Goal: Find specific page/section

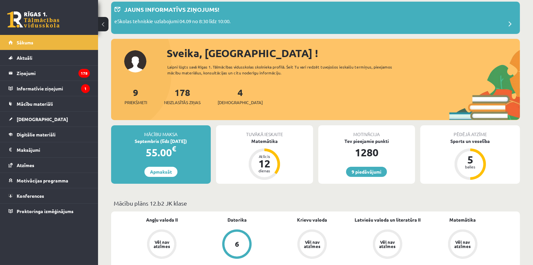
scroll to position [36, 0]
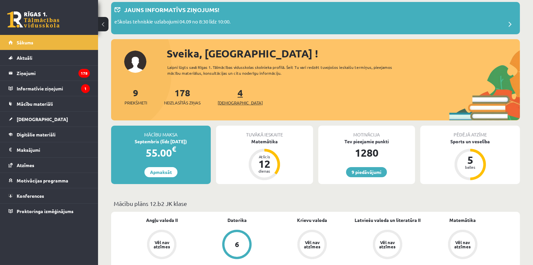
click at [230, 88] on link "4 Ieskaites" at bounding box center [240, 96] width 45 height 19
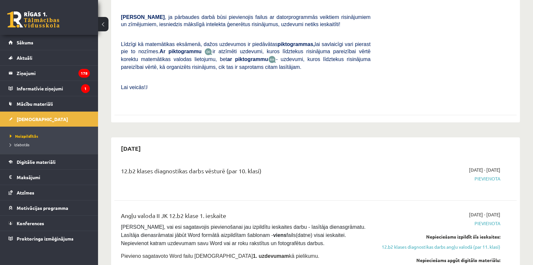
scroll to position [290, 0]
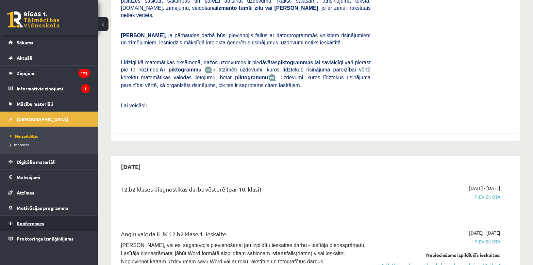
click at [65, 223] on link "Konferences" at bounding box center [48, 223] width 81 height 15
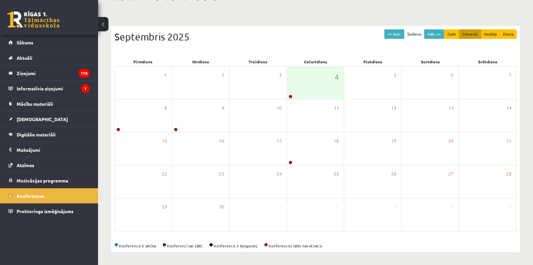
scroll to position [46, 0]
click at [316, 91] on div "4" at bounding box center [315, 83] width 57 height 33
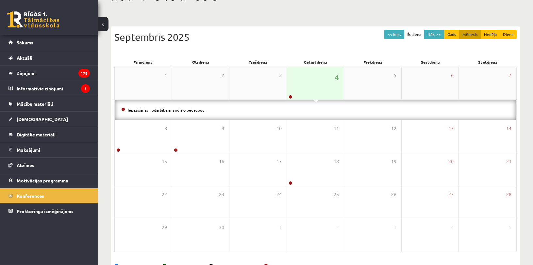
click at [316, 90] on div "4" at bounding box center [315, 83] width 57 height 33
